Goal: Complete application form

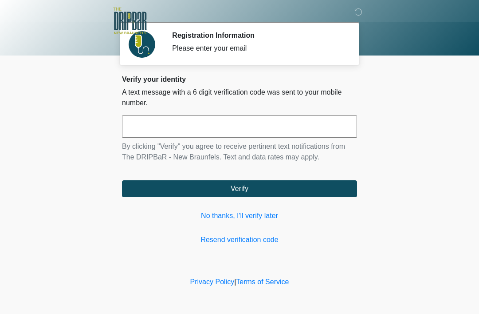
click at [161, 126] on input "text" at bounding box center [239, 126] width 235 height 22
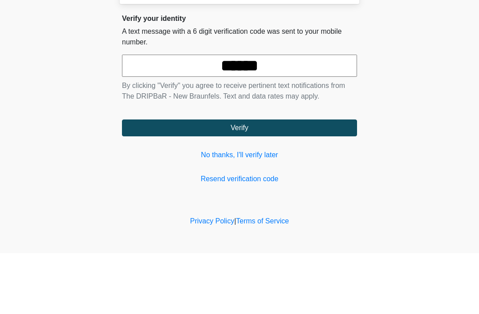
type input "******"
click at [279, 180] on button "Verify" at bounding box center [239, 188] width 235 height 17
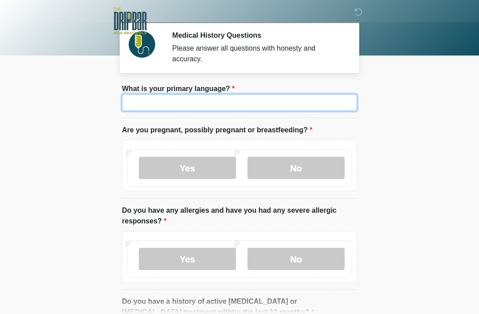
click at [184, 97] on input "What is your primary language?" at bounding box center [239, 102] width 235 height 17
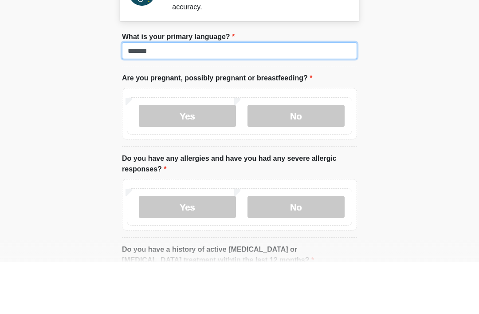
type input "*******"
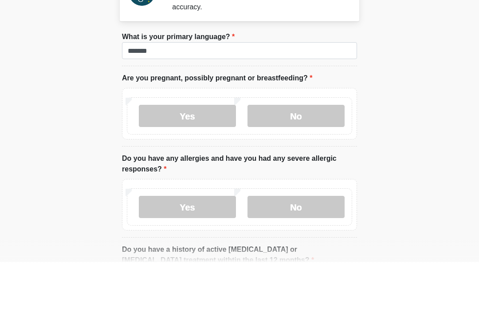
click at [300, 157] on label "No" at bounding box center [296, 168] width 97 height 22
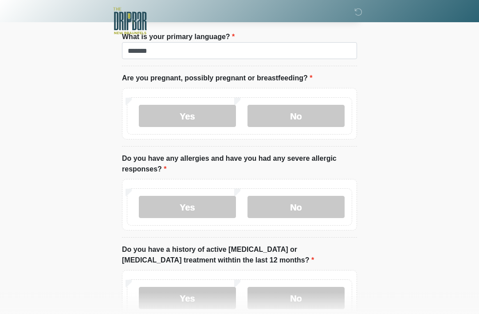
click at [299, 208] on label "No" at bounding box center [296, 207] width 97 height 22
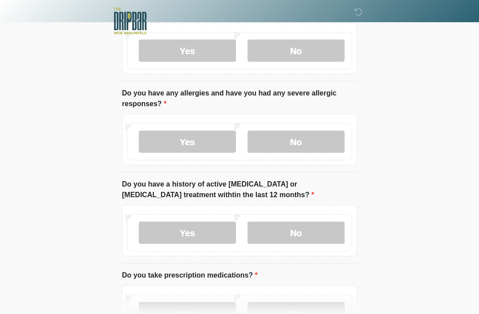
scroll to position [118, 0]
click at [310, 232] on label "No" at bounding box center [296, 232] width 97 height 22
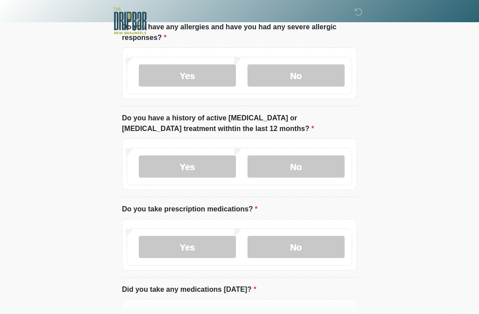
scroll to position [196, 0]
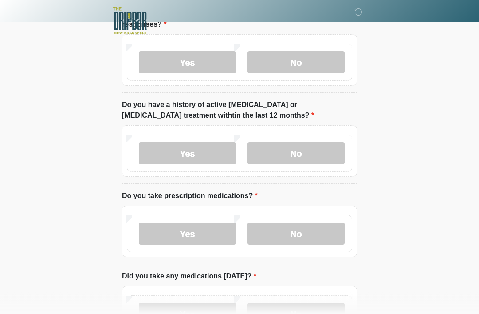
click at [296, 236] on label "No" at bounding box center [296, 234] width 97 height 22
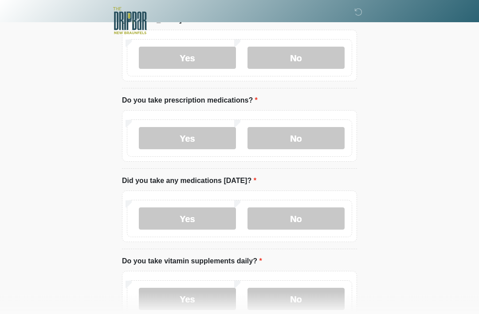
scroll to position [292, 0]
click at [305, 223] on label "No" at bounding box center [296, 218] width 97 height 22
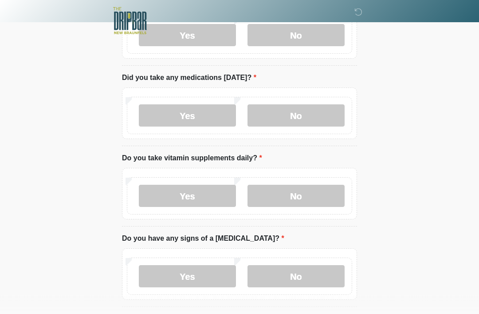
scroll to position [395, 0]
click at [312, 193] on label "No" at bounding box center [296, 196] width 97 height 22
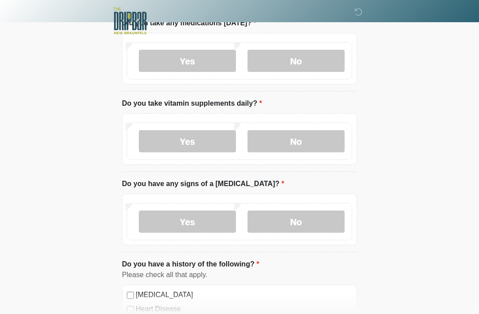
scroll to position [450, 0]
click at [303, 221] on label "No" at bounding box center [296, 221] width 97 height 22
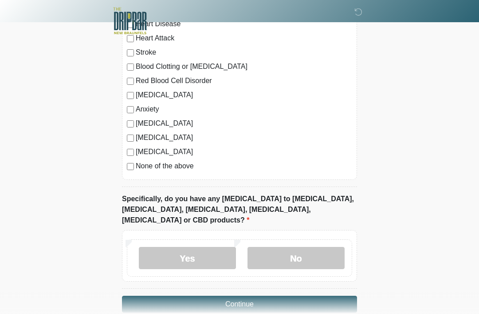
scroll to position [739, 0]
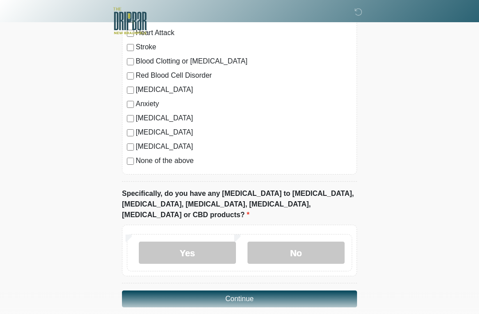
click at [303, 241] on label "No" at bounding box center [296, 252] width 97 height 22
click at [294, 290] on button "Continue" at bounding box center [239, 298] width 235 height 17
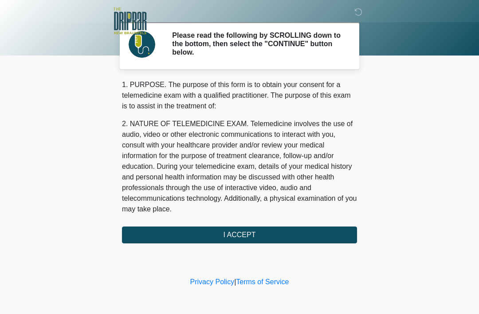
scroll to position [0, 0]
click at [252, 233] on button "I ACCEPT" at bounding box center [239, 234] width 235 height 17
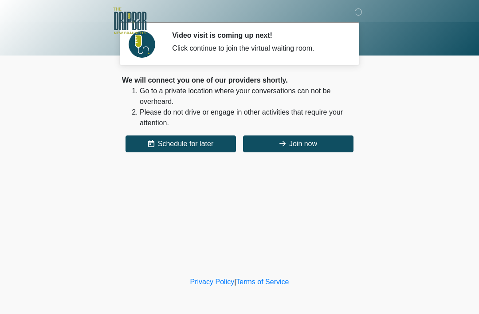
click at [306, 143] on button "Join now" at bounding box center [298, 143] width 110 height 17
click at [299, 142] on button "Join now" at bounding box center [298, 143] width 110 height 17
